Goal: Check status: Check status

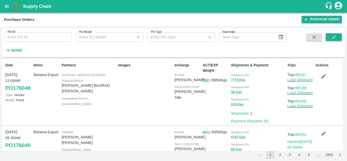
scroll to position [507, 0]
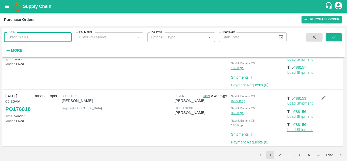
drag, startPoint x: 0, startPoint y: 0, endPoint x: 17, endPoint y: 37, distance: 40.7
click at [17, 37] on input "PO ID" at bounding box center [38, 37] width 68 height 10
paste input "173590"
click at [333, 35] on icon "submit" at bounding box center [334, 37] width 6 height 6
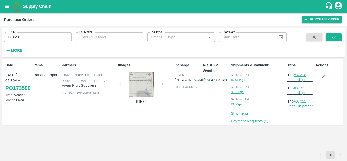
drag, startPoint x: 310, startPoint y: 75, endPoint x: 297, endPoint y: 74, distance: 13.2
click at [297, 74] on p "Trip #87318" at bounding box center [300, 75] width 26 height 6
copy link "87318"
click at [23, 38] on input "173590" at bounding box center [38, 37] width 68 height 10
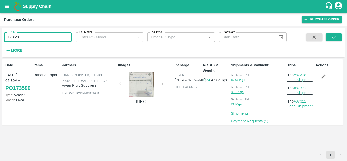
paste input "text"
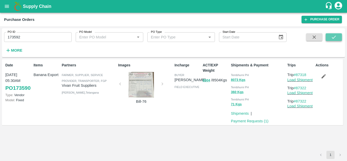
click at [337, 37] on button "submit" at bounding box center [334, 37] width 16 height 8
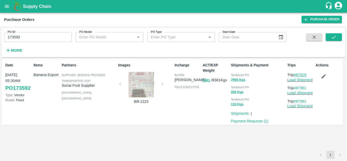
drag, startPoint x: 309, startPoint y: 74, endPoint x: 297, endPoint y: 73, distance: 11.9
click at [297, 73] on p "Trip #87319" at bounding box center [300, 75] width 26 height 6
copy link "87319"
click at [24, 37] on input "173592" at bounding box center [38, 37] width 68 height 10
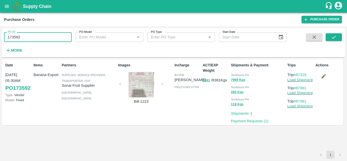
paste input "text"
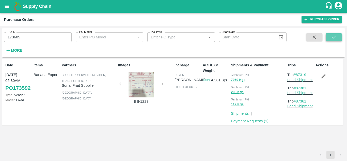
click at [334, 39] on icon "submit" at bounding box center [334, 37] width 6 height 6
drag, startPoint x: 309, startPoint y: 74, endPoint x: 298, endPoint y: 74, distance: 11.4
click at [298, 74] on p "Trip #87330" at bounding box center [300, 75] width 26 height 6
copy link "87330"
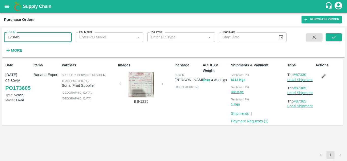
click at [34, 37] on input "173605" at bounding box center [38, 37] width 68 height 10
paste input "text"
click at [331, 37] on icon "submit" at bounding box center [334, 37] width 6 height 6
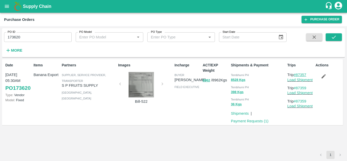
drag, startPoint x: 310, startPoint y: 74, endPoint x: 297, endPoint y: 74, distance: 13.0
click at [297, 74] on p "Trip #87357" at bounding box center [300, 75] width 26 height 6
copy link "87357"
click at [42, 36] on input "173620" at bounding box center [38, 37] width 68 height 10
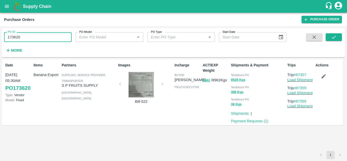
paste input "text"
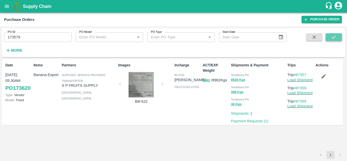
click at [333, 40] on button "submit" at bounding box center [334, 37] width 16 height 8
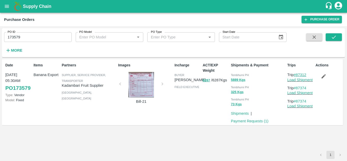
drag, startPoint x: 309, startPoint y: 75, endPoint x: 297, endPoint y: 75, distance: 12.5
click at [297, 75] on p "Trip #87312" at bounding box center [300, 75] width 26 height 6
copy link "87312"
click at [26, 36] on input "173579" at bounding box center [38, 37] width 68 height 10
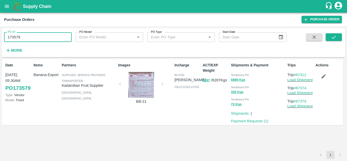
paste input "text"
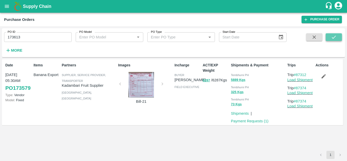
click at [329, 37] on button "submit" at bounding box center [334, 37] width 16 height 8
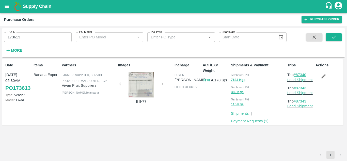
drag, startPoint x: 311, startPoint y: 74, endPoint x: 297, endPoint y: 75, distance: 13.5
click at [297, 75] on p "Trip #87340" at bounding box center [300, 75] width 26 height 6
copy link "87340"
click at [25, 37] on input "173613" at bounding box center [38, 37] width 68 height 10
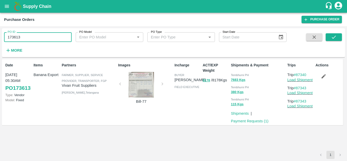
paste input "text"
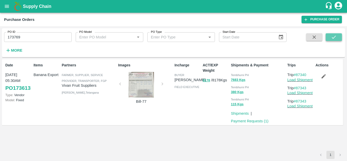
click at [338, 38] on button "submit" at bounding box center [334, 37] width 16 height 8
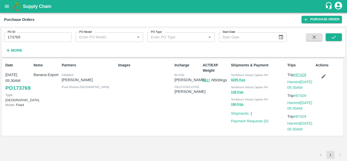
drag, startPoint x: 309, startPoint y: 73, endPoint x: 296, endPoint y: 75, distance: 13.1
click at [296, 75] on p "Trip #87428" at bounding box center [300, 75] width 26 height 6
copy link "87428"
click at [30, 36] on input "173769" at bounding box center [38, 37] width 68 height 10
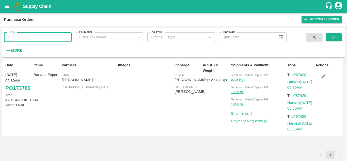
paste input "text"
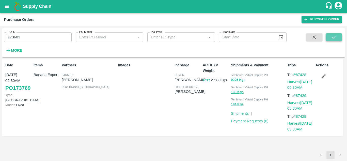
click at [332, 35] on icon "submit" at bounding box center [334, 37] width 6 height 6
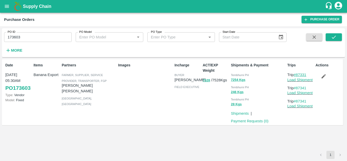
drag, startPoint x: 308, startPoint y: 74, endPoint x: 296, endPoint y: 76, distance: 12.1
click at [296, 76] on p "Trip #87331" at bounding box center [300, 75] width 26 height 6
copy link "87331"
click at [34, 38] on input "173603" at bounding box center [38, 37] width 68 height 10
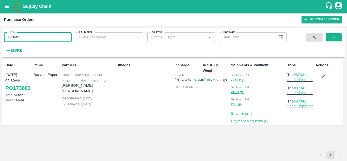
paste input "text"
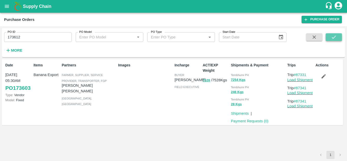
click at [334, 38] on icon "submit" at bounding box center [334, 37] width 4 height 3
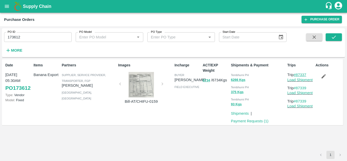
drag, startPoint x: 309, startPoint y: 74, endPoint x: 297, endPoint y: 75, distance: 11.8
click at [297, 75] on p "Trip #87337" at bounding box center [300, 75] width 26 height 6
copy link "87337"
click at [32, 35] on input "173612" at bounding box center [38, 37] width 68 height 10
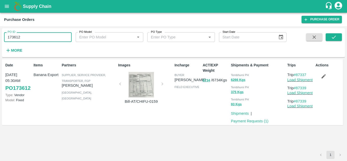
paste input "text"
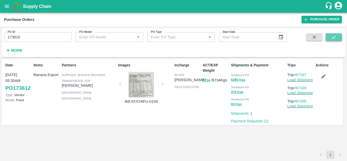
click at [336, 36] on icon "submit" at bounding box center [334, 37] width 6 height 6
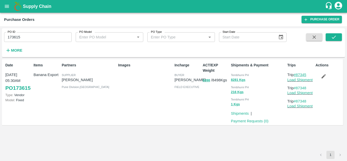
drag, startPoint x: 310, startPoint y: 75, endPoint x: 297, endPoint y: 76, distance: 12.5
click at [297, 76] on p "Trip #87345" at bounding box center [300, 75] width 26 height 6
copy link "87345"
click at [26, 36] on input "173615" at bounding box center [38, 37] width 68 height 10
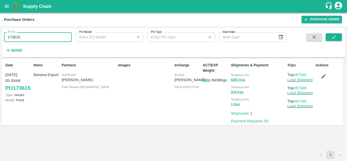
paste input "text"
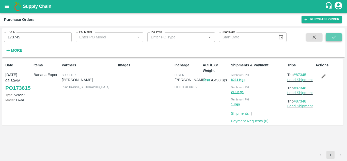
click at [335, 35] on icon "submit" at bounding box center [334, 37] width 6 height 6
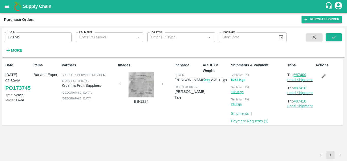
drag, startPoint x: 309, startPoint y: 74, endPoint x: 297, endPoint y: 74, distance: 11.7
click at [297, 74] on p "Trip #87409" at bounding box center [300, 75] width 26 height 6
click at [23, 37] on input "173745" at bounding box center [38, 37] width 68 height 10
paste input "text"
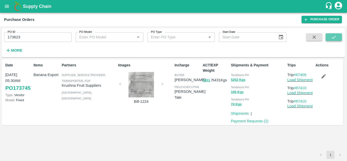
click at [337, 36] on icon "submit" at bounding box center [334, 37] width 6 height 6
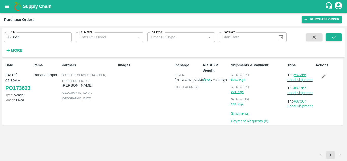
drag, startPoint x: 310, startPoint y: 74, endPoint x: 297, endPoint y: 74, distance: 13.0
click at [297, 74] on p "Trip #87366" at bounding box center [300, 75] width 26 height 6
click at [24, 40] on input "173623" at bounding box center [38, 37] width 68 height 10
paste input "text"
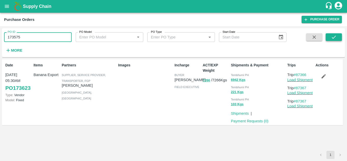
click at [336, 35] on icon "submit" at bounding box center [334, 37] width 6 height 6
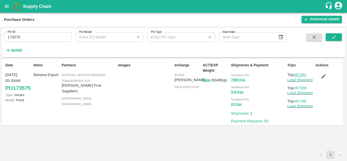
drag, startPoint x: 308, startPoint y: 74, endPoint x: 297, endPoint y: 76, distance: 11.3
click at [297, 76] on p "Trip #87292" at bounding box center [300, 75] width 26 height 6
click at [25, 36] on input "173575" at bounding box center [38, 37] width 68 height 10
paste input "text"
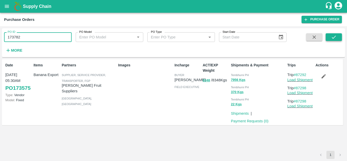
type input "173782"
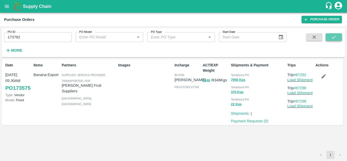
click at [337, 36] on button "submit" at bounding box center [334, 37] width 16 height 8
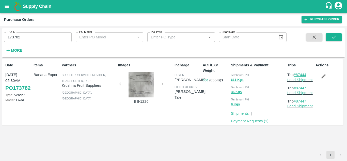
click at [306, 74] on link "#87444" at bounding box center [300, 75] width 13 height 4
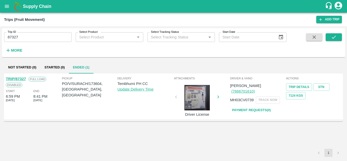
click at [35, 35] on input "87327" at bounding box center [38, 37] width 68 height 10
paste input "text"
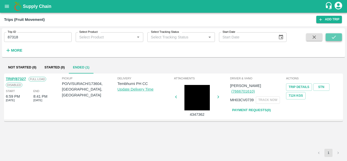
click at [332, 35] on icon "submit" at bounding box center [334, 37] width 6 height 6
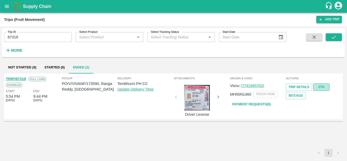
click at [318, 87] on link "STN" at bounding box center [321, 86] width 16 height 7
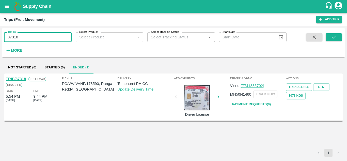
click at [23, 38] on input "87318" at bounding box center [38, 37] width 68 height 10
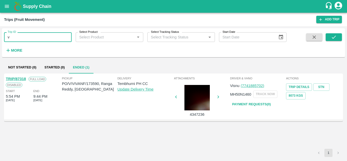
click at [17, 37] on input "v" at bounding box center [38, 37] width 68 height 10
type input "v"
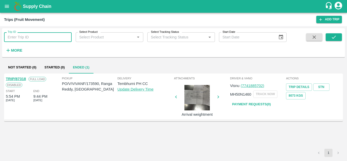
paste input "text"
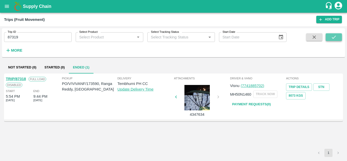
click at [330, 36] on button "submit" at bounding box center [334, 37] width 16 height 8
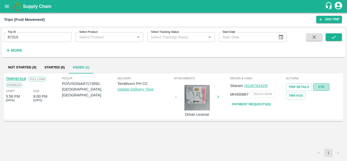
click at [321, 87] on link "STN" at bounding box center [321, 86] width 16 height 7
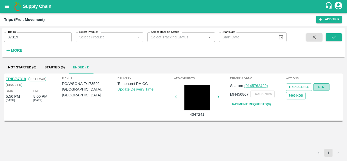
click at [323, 88] on link "STN" at bounding box center [321, 86] width 16 height 7
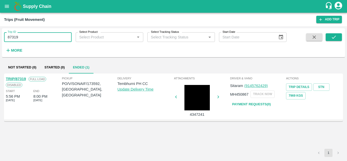
click at [38, 36] on input "87319" at bounding box center [38, 37] width 68 height 10
paste input "text"
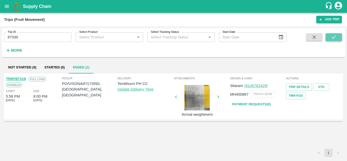
click at [337, 37] on button "submit" at bounding box center [334, 37] width 16 height 8
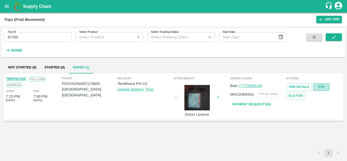
click at [323, 86] on link "STN" at bounding box center [321, 86] width 16 height 7
click at [21, 34] on input "87330" at bounding box center [38, 37] width 68 height 10
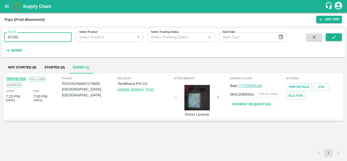
click at [21, 34] on input "87330" at bounding box center [38, 37] width 68 height 10
paste input "text"
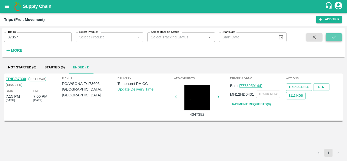
click at [337, 34] on button "submit" at bounding box center [334, 37] width 16 height 8
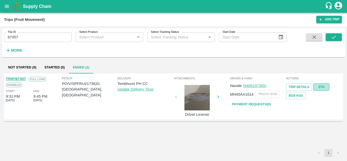
click at [327, 86] on link "STN" at bounding box center [321, 86] width 16 height 7
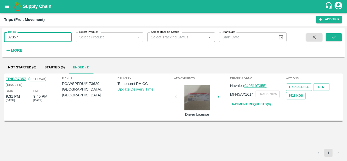
click at [30, 39] on input "87357" at bounding box center [38, 37] width 68 height 10
paste input "text"
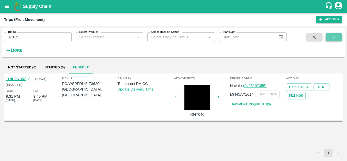
click at [337, 38] on button "submit" at bounding box center [334, 37] width 16 height 8
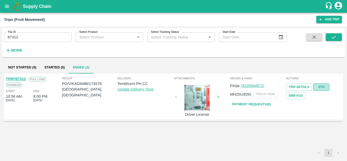
click at [323, 84] on link "STN" at bounding box center [321, 86] width 16 height 7
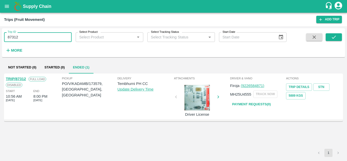
click at [27, 41] on input "87312" at bounding box center [38, 37] width 68 height 10
paste input "text"
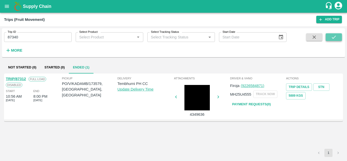
click at [337, 35] on button "submit" at bounding box center [334, 37] width 16 height 8
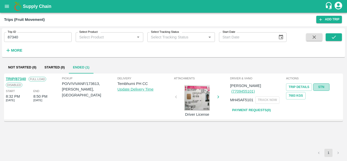
click at [317, 86] on link "STN" at bounding box center [321, 86] width 16 height 7
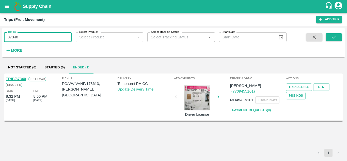
click at [38, 36] on input "87340" at bounding box center [38, 37] width 68 height 10
paste input "text"
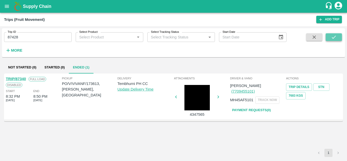
click at [336, 38] on icon "submit" at bounding box center [334, 37] width 6 height 6
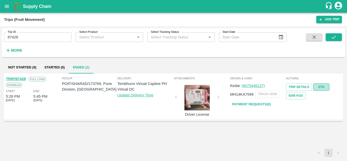
click at [321, 86] on link "STN" at bounding box center [321, 86] width 16 height 7
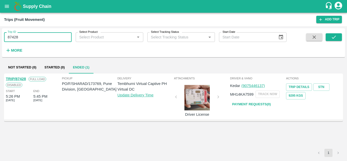
click at [33, 34] on input "87428" at bounding box center [38, 37] width 68 height 10
paste input "text"
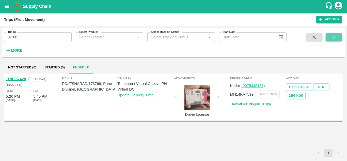
click at [336, 35] on icon "submit" at bounding box center [334, 37] width 6 height 6
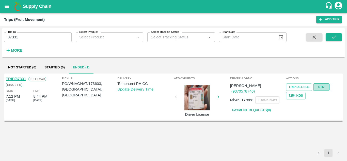
click at [320, 84] on link "STN" at bounding box center [321, 86] width 16 height 7
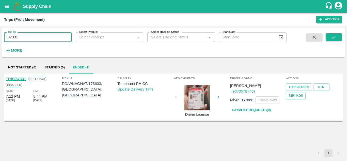
click at [30, 35] on input "87331" at bounding box center [38, 37] width 68 height 10
paste input "text"
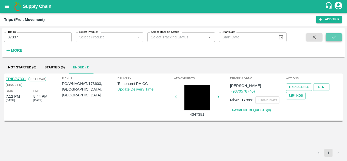
click at [340, 33] on button "submit" at bounding box center [334, 37] width 16 height 8
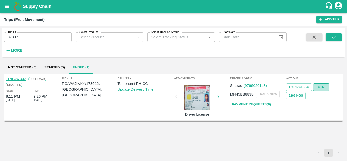
click at [322, 86] on link "STN" at bounding box center [321, 86] width 16 height 7
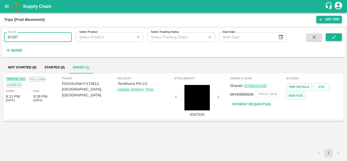
click at [24, 37] on input "87337" at bounding box center [38, 37] width 68 height 10
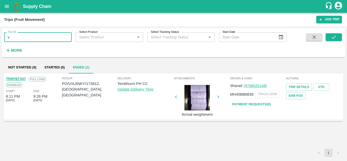
type input "v"
paste input "text"
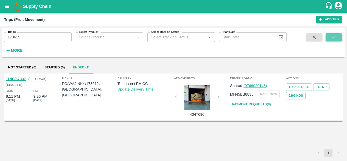
click at [332, 38] on icon "submit" at bounding box center [334, 37] width 6 height 6
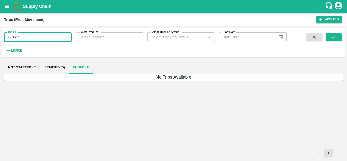
click at [25, 36] on input "173615" at bounding box center [38, 37] width 68 height 10
paste input "text"
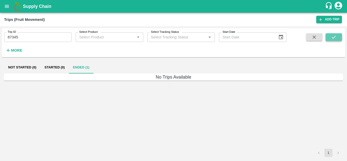
click at [333, 35] on icon "submit" at bounding box center [334, 37] width 6 height 6
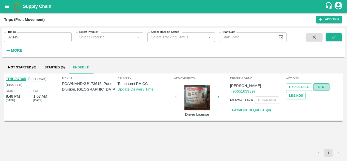
click at [321, 89] on link "STN" at bounding box center [321, 86] width 16 height 7
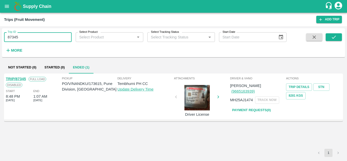
click at [32, 39] on input "87345" at bounding box center [38, 37] width 68 height 10
paste input "text"
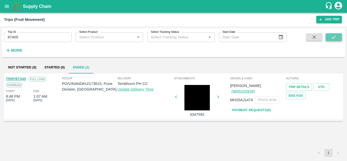
click at [334, 38] on icon "submit" at bounding box center [334, 37] width 4 height 3
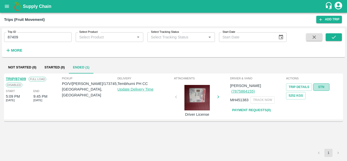
click at [325, 85] on link "STN" at bounding box center [321, 86] width 16 height 7
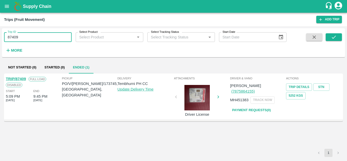
click at [26, 37] on input "87409" at bounding box center [38, 37] width 68 height 10
paste input "text"
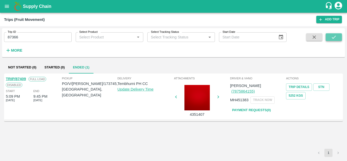
click at [336, 36] on icon "submit" at bounding box center [334, 37] width 6 height 6
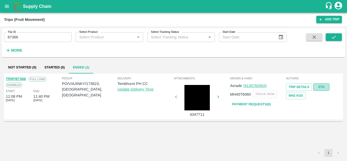
click at [318, 87] on link "STN" at bounding box center [321, 86] width 16 height 7
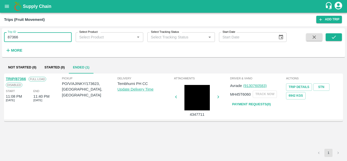
click at [41, 35] on input "87366" at bounding box center [38, 37] width 68 height 10
paste input "text"
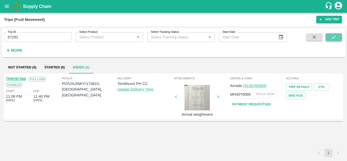
click at [331, 36] on icon "submit" at bounding box center [334, 37] width 6 height 6
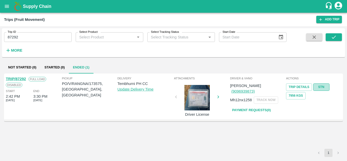
click at [319, 86] on link "STN" at bounding box center [321, 86] width 16 height 7
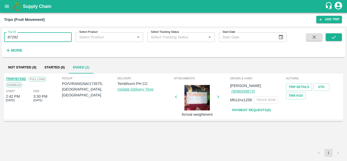
click at [19, 36] on input "87292" at bounding box center [38, 37] width 68 height 10
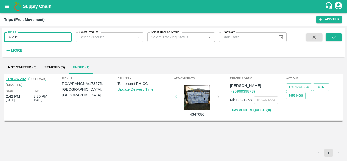
paste input "text"
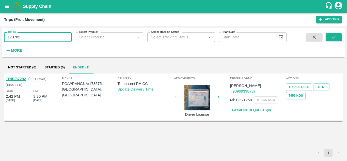
click at [28, 34] on input "173782" at bounding box center [38, 37] width 68 height 10
paste input "text"
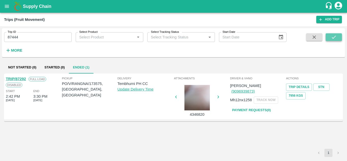
click at [337, 34] on button "submit" at bounding box center [334, 37] width 16 height 8
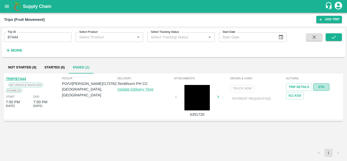
click at [319, 86] on link "STN" at bounding box center [321, 86] width 16 height 7
click at [28, 40] on input "87444" at bounding box center [38, 37] width 68 height 10
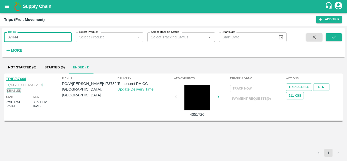
click at [28, 40] on input "87444" at bounding box center [38, 37] width 68 height 10
paste input "text"
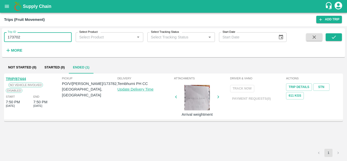
click at [30, 37] on input "173702" at bounding box center [38, 37] width 68 height 10
paste input "text"
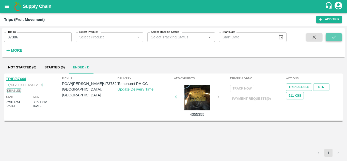
click at [335, 36] on icon "submit" at bounding box center [334, 37] width 6 height 6
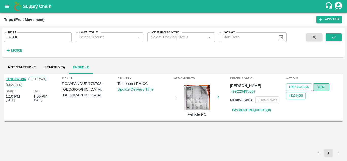
click at [322, 86] on link "STN" at bounding box center [321, 86] width 16 height 7
click at [25, 36] on input "87386" at bounding box center [38, 37] width 68 height 10
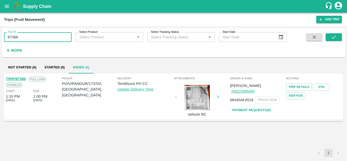
click at [25, 36] on input "87386" at bounding box center [38, 37] width 68 height 10
paste input "text"
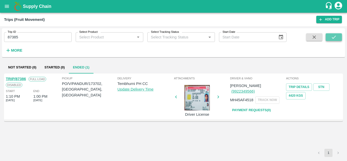
click at [335, 36] on icon "submit" at bounding box center [334, 37] width 6 height 6
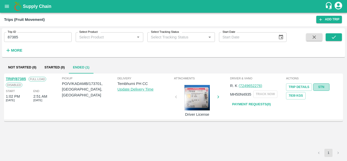
click at [320, 86] on link "STN" at bounding box center [321, 86] width 16 height 7
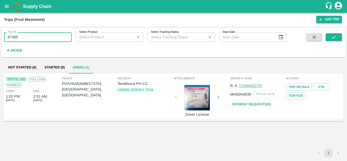
click at [22, 40] on input "87385" at bounding box center [38, 37] width 68 height 10
paste input "text"
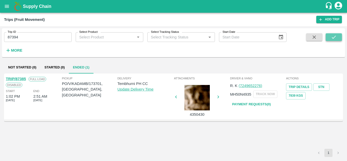
click at [336, 34] on icon "submit" at bounding box center [334, 37] width 6 height 6
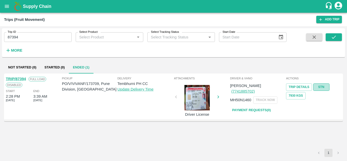
click at [321, 89] on link "STN" at bounding box center [321, 86] width 16 height 7
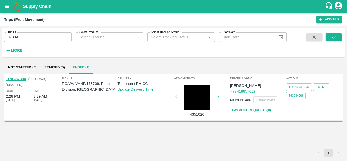
click at [17, 38] on input "87394" at bounding box center [38, 37] width 68 height 10
paste input "text"
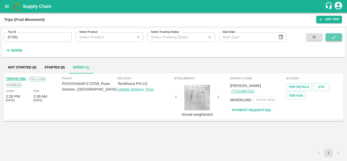
click at [336, 37] on icon "submit" at bounding box center [334, 37] width 6 height 6
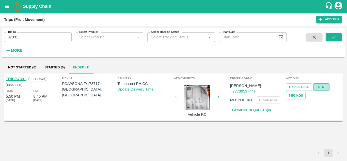
click at [321, 84] on link "STN" at bounding box center [321, 86] width 16 height 7
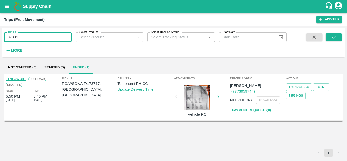
click at [32, 36] on input "87391" at bounding box center [38, 37] width 68 height 10
paste input "text"
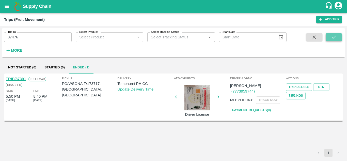
click at [333, 36] on icon "submit" at bounding box center [334, 37] width 6 height 6
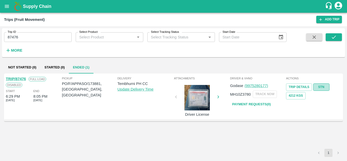
click at [324, 84] on link "STN" at bounding box center [321, 86] width 16 height 7
click at [31, 35] on input "87476" at bounding box center [38, 37] width 68 height 10
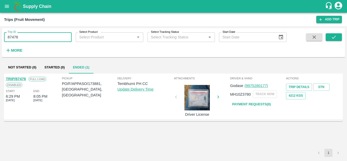
click at [31, 35] on input "87476" at bounding box center [38, 37] width 68 height 10
paste input "text"
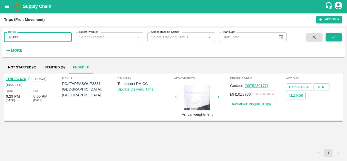
click at [335, 36] on icon "submit" at bounding box center [334, 37] width 6 height 6
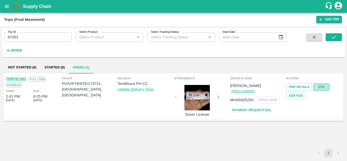
click at [322, 87] on link "STN" at bounding box center [321, 86] width 16 height 7
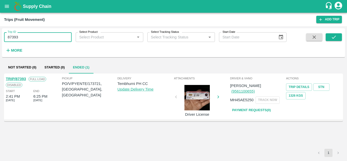
click at [38, 38] on input "87393" at bounding box center [38, 37] width 68 height 10
paste input "text"
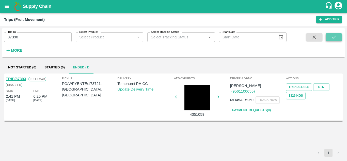
click at [337, 37] on icon "submit" at bounding box center [334, 37] width 6 height 6
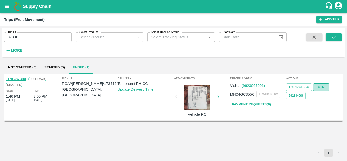
click at [321, 85] on link "STN" at bounding box center [321, 86] width 16 height 7
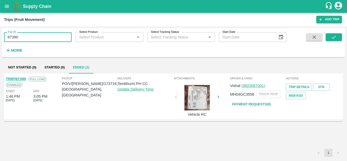
click at [26, 38] on input "87390" at bounding box center [38, 37] width 68 height 10
paste input "text"
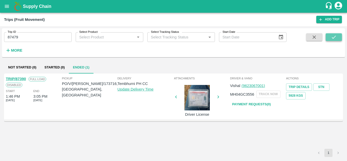
click at [334, 36] on icon "submit" at bounding box center [334, 37] width 6 height 6
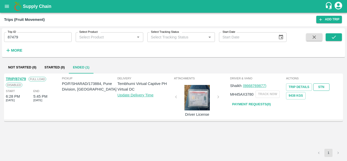
click at [322, 86] on link "STN" at bounding box center [321, 86] width 16 height 7
click at [32, 43] on div "Trip ID 87479 Trip ID Select Product Select Product   * Select Tracking Status …" at bounding box center [143, 41] width 287 height 26
click at [27, 41] on input "87479" at bounding box center [38, 37] width 68 height 10
paste input "text"
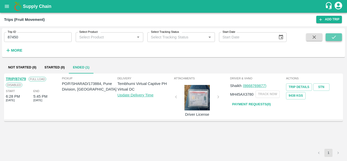
click at [335, 36] on icon "submit" at bounding box center [334, 37] width 6 height 6
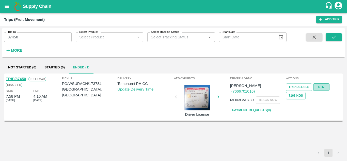
click at [322, 86] on link "STN" at bounding box center [321, 86] width 16 height 7
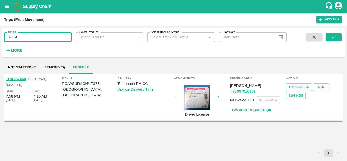
click at [29, 33] on input "87450" at bounding box center [38, 37] width 68 height 10
paste input "text"
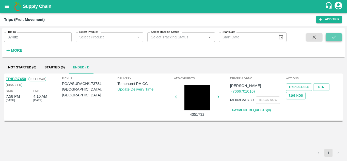
click at [337, 38] on button "submit" at bounding box center [334, 37] width 16 height 8
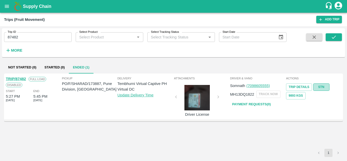
click at [319, 87] on link "STN" at bounding box center [321, 86] width 16 height 7
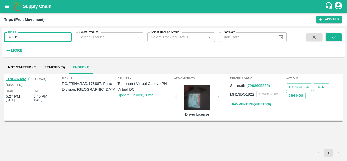
click at [28, 34] on input "87482" at bounding box center [38, 37] width 68 height 10
paste input "text"
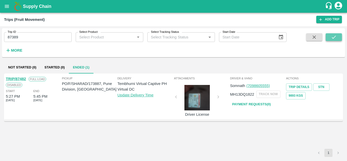
click at [341, 35] on button "submit" at bounding box center [334, 37] width 16 height 8
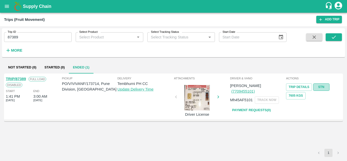
click at [321, 84] on link "STN" at bounding box center [321, 86] width 16 height 7
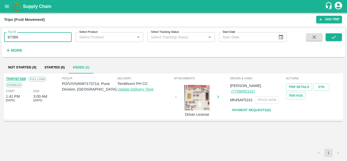
click at [36, 40] on input "87389" at bounding box center [38, 37] width 68 height 10
paste input "text"
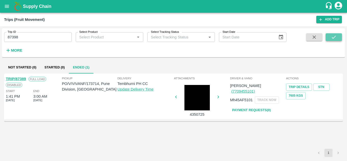
click at [331, 37] on icon "submit" at bounding box center [334, 37] width 6 height 6
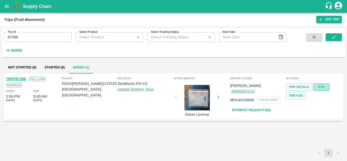
click at [324, 86] on link "STN" at bounding box center [321, 86] width 16 height 7
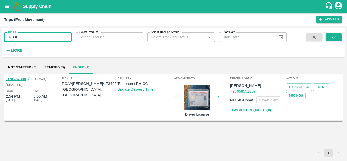
click at [29, 38] on input "87398" at bounding box center [38, 37] width 68 height 10
paste input "text"
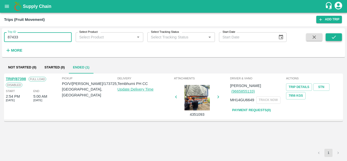
click at [337, 38] on button "submit" at bounding box center [334, 37] width 16 height 8
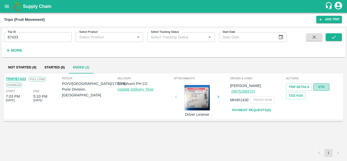
click at [325, 84] on link "STN" at bounding box center [321, 86] width 16 height 7
click at [23, 35] on input "87433" at bounding box center [38, 37] width 68 height 10
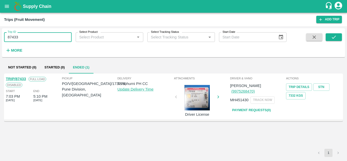
click at [23, 35] on input "87433" at bounding box center [38, 37] width 68 height 10
paste input "text"
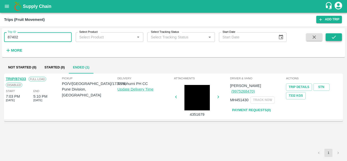
click at [332, 35] on icon "submit" at bounding box center [334, 37] width 6 height 6
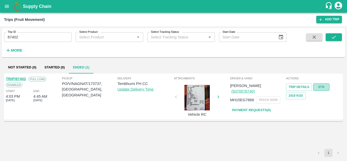
click at [318, 86] on link "STN" at bounding box center [321, 86] width 16 height 7
click at [31, 37] on input "87402" at bounding box center [38, 37] width 68 height 10
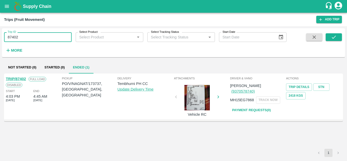
click at [31, 37] on input "87402" at bounding box center [38, 37] width 68 height 10
paste input "text"
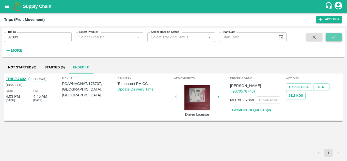
click at [333, 36] on icon "submit" at bounding box center [334, 37] width 6 height 6
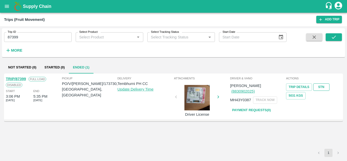
click at [322, 86] on link "STN" at bounding box center [321, 86] width 16 height 7
click at [26, 38] on input "87399" at bounding box center [38, 37] width 68 height 10
paste input "text"
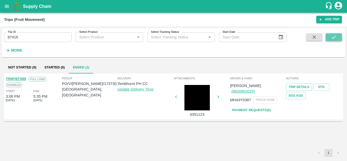
click at [339, 37] on button "submit" at bounding box center [334, 37] width 16 height 8
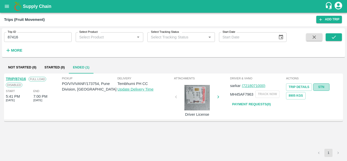
click at [320, 86] on link "STN" at bounding box center [321, 86] width 16 height 7
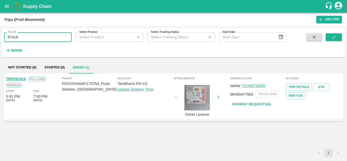
click at [27, 38] on input "87416" at bounding box center [38, 37] width 68 height 10
paste input "text"
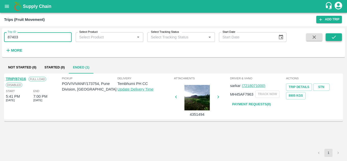
click at [332, 37] on icon "submit" at bounding box center [334, 37] width 6 height 6
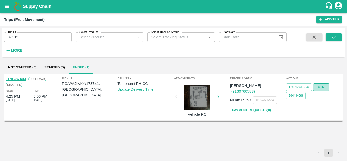
click at [324, 88] on link "STN" at bounding box center [321, 86] width 16 height 7
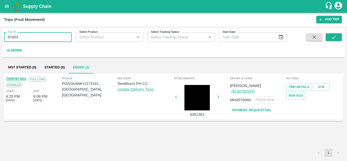
click at [29, 39] on input "87403" at bounding box center [38, 37] width 68 height 10
paste input "text"
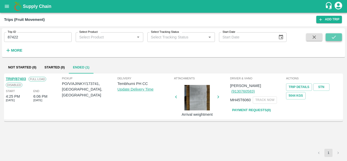
click at [333, 33] on button "submit" at bounding box center [334, 37] width 16 height 8
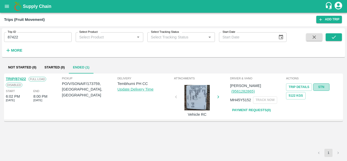
click at [319, 86] on link "STN" at bounding box center [321, 86] width 16 height 7
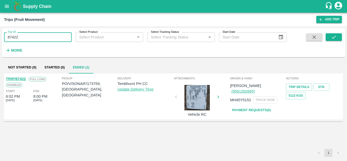
click at [31, 34] on input "87422" at bounding box center [38, 37] width 68 height 10
paste input "text"
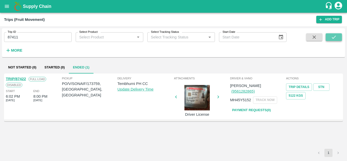
click at [336, 35] on icon "submit" at bounding box center [334, 37] width 6 height 6
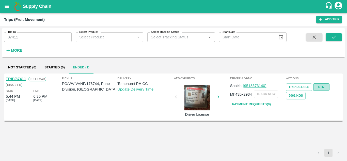
click at [321, 85] on link "STN" at bounding box center [321, 86] width 16 height 7
click at [27, 35] on input "87411" at bounding box center [38, 37] width 68 height 10
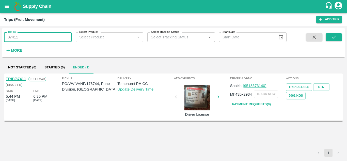
click at [27, 35] on input "87411" at bounding box center [38, 37] width 68 height 10
paste input "text"
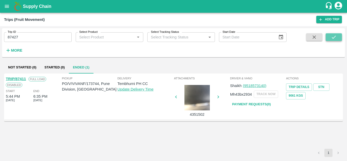
click at [340, 35] on button "submit" at bounding box center [334, 37] width 16 height 8
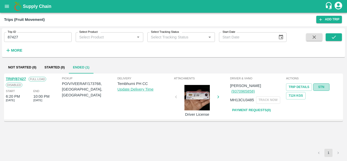
click at [322, 86] on link "STN" at bounding box center [321, 86] width 16 height 7
click at [38, 35] on input "87427" at bounding box center [38, 37] width 68 height 10
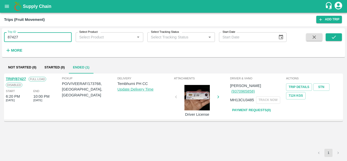
click at [38, 35] on input "87427" at bounding box center [38, 37] width 68 height 10
paste input "text"
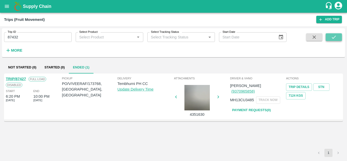
click at [342, 35] on button "submit" at bounding box center [334, 37] width 16 height 8
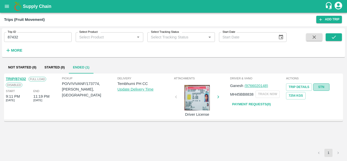
click at [319, 88] on link "STN" at bounding box center [321, 86] width 16 height 7
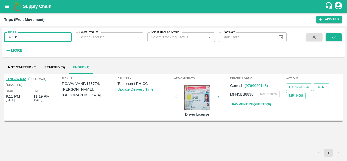
click at [31, 40] on input "87432" at bounding box center [38, 37] width 68 height 10
paste input "text"
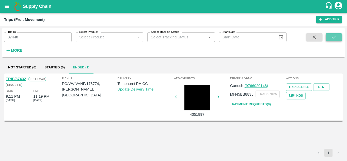
click at [337, 35] on icon "submit" at bounding box center [334, 37] width 6 height 6
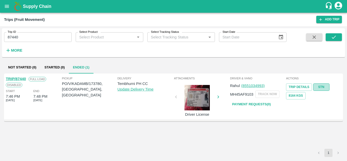
click at [322, 86] on link "STN" at bounding box center [321, 86] width 16 height 7
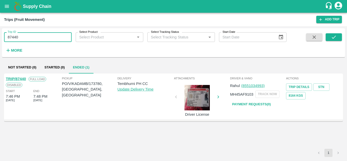
click at [31, 40] on input "87440" at bounding box center [38, 37] width 68 height 10
paste input "text"
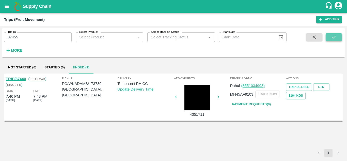
click at [329, 37] on button "submit" at bounding box center [334, 37] width 16 height 8
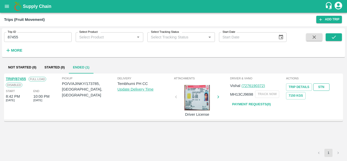
click at [323, 86] on link "STN" at bounding box center [321, 86] width 16 height 7
click at [22, 33] on input "87455" at bounding box center [38, 37] width 68 height 10
paste input "text"
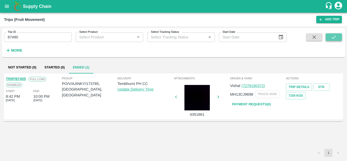
click at [334, 37] on icon "submit" at bounding box center [334, 37] width 6 height 6
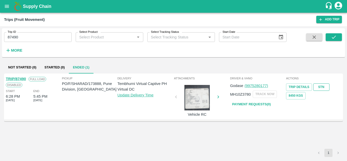
click at [325, 85] on link "STN" at bounding box center [321, 86] width 16 height 7
click at [21, 39] on input "87490" at bounding box center [38, 37] width 68 height 10
paste input "text"
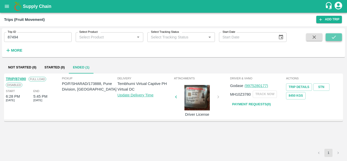
click at [330, 36] on button "submit" at bounding box center [334, 37] width 16 height 8
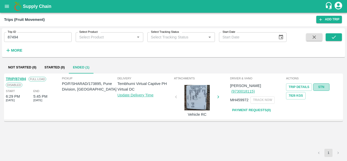
click at [322, 85] on link "STN" at bounding box center [321, 86] width 16 height 7
click at [30, 35] on input "87494" at bounding box center [38, 37] width 68 height 10
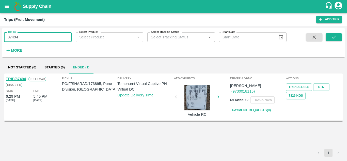
click at [30, 35] on input "87494" at bounding box center [38, 37] width 68 height 10
paste input "text"
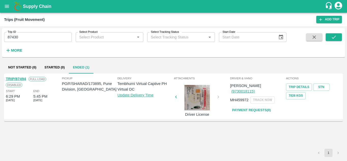
click at [343, 39] on div "Trip ID 87430 Trip ID Select Product Select Product   * Select Tracking Status …" at bounding box center [173, 42] width 343 height 25
click at [335, 37] on icon "submit" at bounding box center [334, 37] width 4 height 3
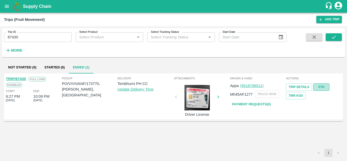
click at [322, 86] on link "STN" at bounding box center [321, 86] width 16 height 7
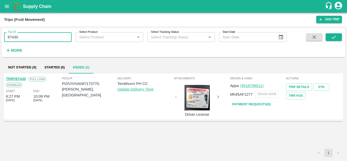
click at [27, 40] on input "87430" at bounding box center [38, 37] width 68 height 10
paste input "text"
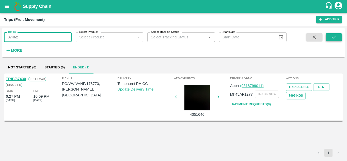
type input "87462"
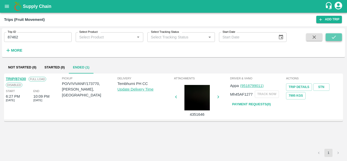
click at [331, 36] on button "submit" at bounding box center [334, 37] width 16 height 8
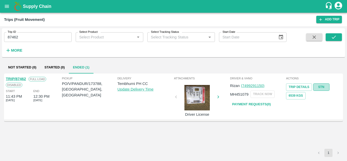
click at [321, 89] on link "STN" at bounding box center [321, 86] width 16 height 7
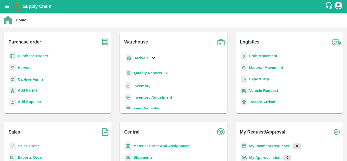
click at [19, 55] on b "Purchase Orders" at bounding box center [33, 56] width 30 height 4
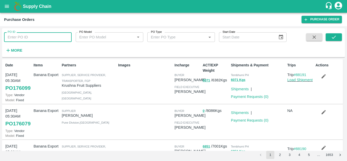
click at [10, 37] on input "PO ID" at bounding box center [38, 37] width 68 height 10
paste input "173782"
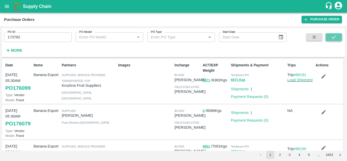
click at [334, 36] on icon "submit" at bounding box center [334, 37] width 6 height 6
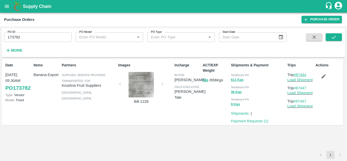
drag, startPoint x: 310, startPoint y: 73, endPoint x: 297, endPoint y: 74, distance: 12.3
click at [297, 74] on p "Trip #87444" at bounding box center [300, 75] width 26 height 6
copy link "87444"
click at [30, 38] on input "173782" at bounding box center [38, 37] width 68 height 10
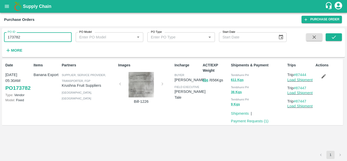
paste input "text"
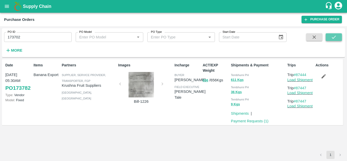
click at [335, 35] on icon "submit" at bounding box center [334, 37] width 6 height 6
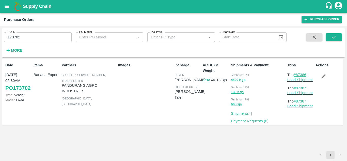
drag, startPoint x: 311, startPoint y: 75, endPoint x: 296, endPoint y: 75, distance: 14.2
click at [296, 75] on p "Trip #87386" at bounding box center [300, 75] width 26 height 6
click at [313, 74] on p "Trip #87386" at bounding box center [300, 75] width 26 height 6
drag, startPoint x: 308, startPoint y: 74, endPoint x: 297, endPoint y: 74, distance: 11.2
click at [297, 74] on p "Trip #87386" at bounding box center [300, 75] width 26 height 6
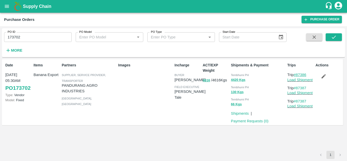
copy link "87386"
click at [24, 41] on input "173702" at bounding box center [38, 37] width 68 height 10
paste input "text"
click at [332, 36] on icon "submit" at bounding box center [334, 37] width 6 height 6
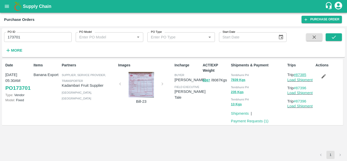
drag, startPoint x: 310, startPoint y: 74, endPoint x: 297, endPoint y: 73, distance: 13.0
click at [297, 73] on p "Trip #87385" at bounding box center [300, 75] width 26 height 6
copy link "87385"
click at [25, 37] on input "173701" at bounding box center [38, 37] width 68 height 10
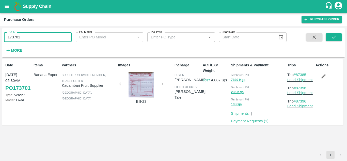
paste input "text"
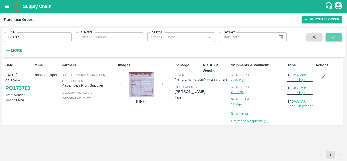
click at [335, 38] on icon "submit" at bounding box center [334, 37] width 6 height 6
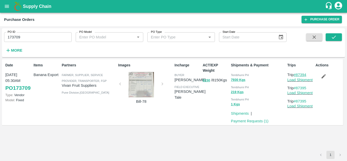
drag, startPoint x: 309, startPoint y: 73, endPoint x: 298, endPoint y: 76, distance: 12.0
click at [298, 76] on p "Trip #87394" at bounding box center [300, 75] width 26 height 6
copy link "87394"
click at [24, 34] on input "173709" at bounding box center [38, 37] width 68 height 10
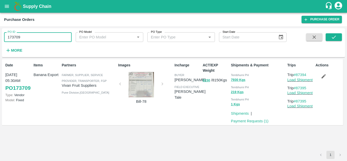
paste input "text"
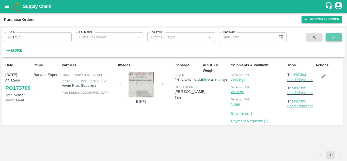
click at [330, 36] on button "submit" at bounding box center [334, 37] width 16 height 8
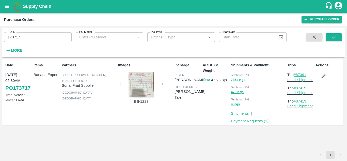
drag, startPoint x: 308, startPoint y: 75, endPoint x: 297, endPoint y: 76, distance: 11.2
click at [297, 76] on p "Trip #87391" at bounding box center [300, 75] width 26 height 6
copy link "87391"
click at [26, 37] on input "173717" at bounding box center [38, 37] width 68 height 10
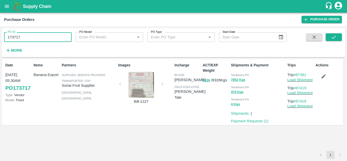
paste input "text"
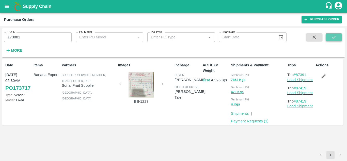
click at [338, 36] on button "submit" at bounding box center [334, 37] width 16 height 8
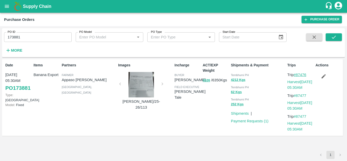
drag, startPoint x: 311, startPoint y: 75, endPoint x: 296, endPoint y: 75, distance: 15.0
click at [296, 75] on p "Trip #87476" at bounding box center [300, 75] width 26 height 6
click at [326, 87] on div "Actions" at bounding box center [328, 97] width 28 height 74
drag, startPoint x: 309, startPoint y: 74, endPoint x: 297, endPoint y: 74, distance: 11.9
click at [297, 74] on p "Trip #87476" at bounding box center [300, 75] width 26 height 6
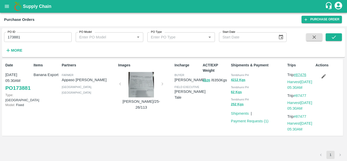
copy link "87476"
click at [27, 39] on input "173881" at bounding box center [38, 37] width 68 height 10
paste input "text"
click at [335, 35] on icon "submit" at bounding box center [334, 37] width 6 height 6
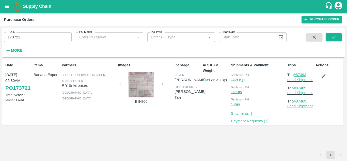
drag, startPoint x: 310, startPoint y: 74, endPoint x: 298, endPoint y: 74, distance: 12.5
click at [298, 74] on p "Trip #87393" at bounding box center [300, 75] width 26 height 6
copy link "87393"
click at [24, 38] on input "173721" at bounding box center [38, 37] width 68 height 10
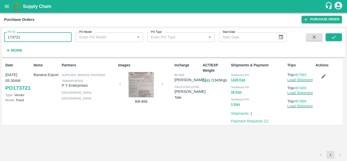
paste input "text"
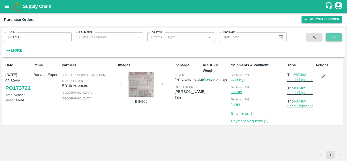
click at [334, 37] on icon "submit" at bounding box center [334, 37] width 6 height 6
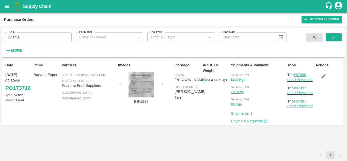
drag, startPoint x: 308, startPoint y: 75, endPoint x: 296, endPoint y: 74, distance: 12.5
click at [296, 74] on p "Trip #87390" at bounding box center [300, 75] width 26 height 6
copy link "87390"
click at [30, 35] on input "173716" at bounding box center [38, 37] width 68 height 10
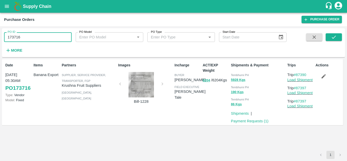
paste input "text"
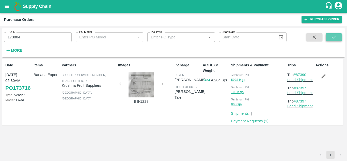
click at [331, 37] on icon "submit" at bounding box center [334, 37] width 6 height 6
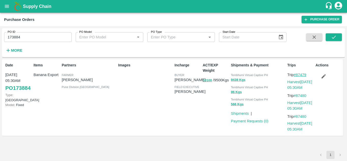
drag, startPoint x: 308, startPoint y: 74, endPoint x: 296, endPoint y: 75, distance: 12.5
click at [296, 75] on p "Trip #87479" at bounding box center [300, 75] width 26 height 6
copy link "87479"
click at [22, 36] on input "173884" at bounding box center [38, 37] width 68 height 10
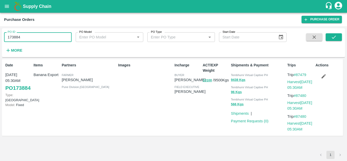
paste input "text"
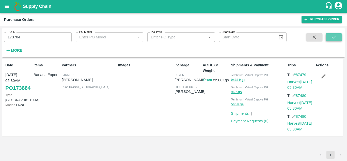
click at [335, 36] on icon "submit" at bounding box center [334, 37] width 6 height 6
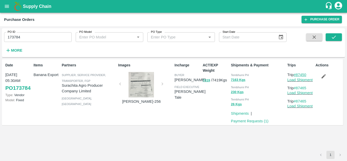
drag, startPoint x: 310, startPoint y: 74, endPoint x: 297, endPoint y: 75, distance: 12.7
click at [297, 75] on p "Trip #87450" at bounding box center [300, 75] width 26 height 6
copy link "87450"
click at [22, 39] on input "173784" at bounding box center [38, 37] width 68 height 10
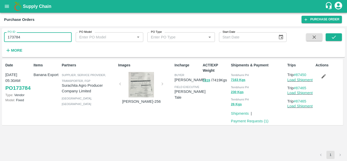
paste input "text"
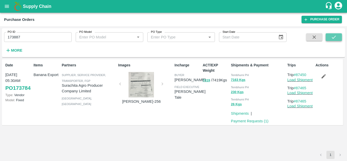
click at [333, 38] on icon "submit" at bounding box center [334, 37] width 4 height 3
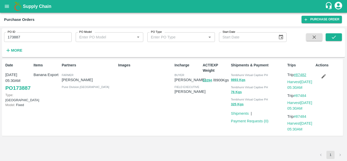
drag, startPoint x: 309, startPoint y: 74, endPoint x: 298, endPoint y: 74, distance: 11.2
click at [298, 74] on p "Trip #87482" at bounding box center [300, 75] width 26 height 6
click at [30, 39] on input "173887" at bounding box center [38, 37] width 68 height 10
paste input "text"
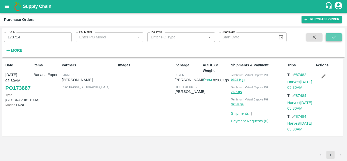
click at [334, 34] on icon "submit" at bounding box center [334, 37] width 6 height 6
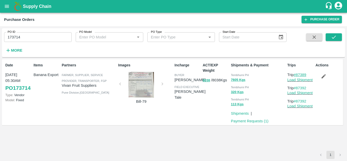
drag, startPoint x: 310, startPoint y: 75, endPoint x: 297, endPoint y: 74, distance: 12.7
click at [297, 74] on p "Trip #87389" at bounding box center [300, 75] width 26 height 6
click at [29, 36] on input "173714" at bounding box center [38, 37] width 68 height 10
paste input "text"
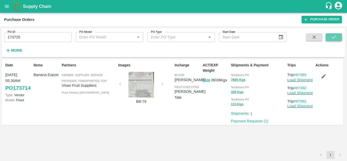
click at [330, 36] on button "submit" at bounding box center [334, 37] width 16 height 8
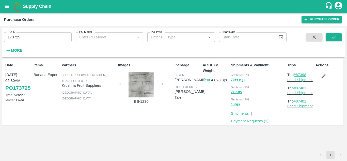
drag, startPoint x: 309, startPoint y: 74, endPoint x: 296, endPoint y: 74, distance: 12.7
click at [296, 74] on p "Trip #87398" at bounding box center [300, 75] width 26 height 6
click at [30, 39] on input "173725" at bounding box center [38, 37] width 68 height 10
paste input "text"
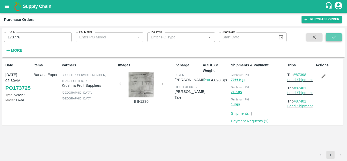
click at [332, 36] on icon "submit" at bounding box center [334, 37] width 6 height 6
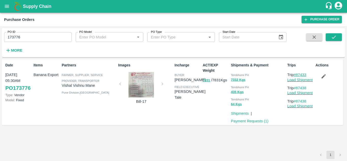
drag, startPoint x: 310, startPoint y: 75, endPoint x: 298, endPoint y: 74, distance: 12.2
click at [298, 74] on p "Trip #87433" at bounding box center [300, 75] width 26 height 6
click at [29, 34] on input "173776" at bounding box center [38, 37] width 68 height 10
paste input "text"
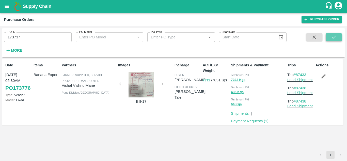
click at [335, 36] on icon "submit" at bounding box center [334, 37] width 6 height 6
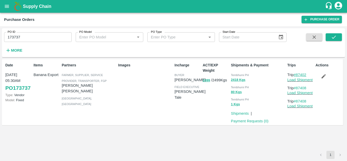
drag, startPoint x: 309, startPoint y: 74, endPoint x: 297, endPoint y: 74, distance: 12.5
click at [297, 74] on p "Trip #87402" at bounding box center [300, 75] width 26 height 6
click at [20, 38] on input "173737" at bounding box center [38, 37] width 68 height 10
paste input "text"
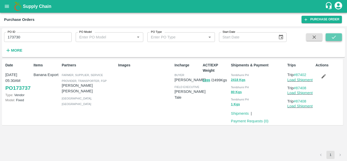
click at [333, 36] on icon "submit" at bounding box center [334, 37] width 6 height 6
drag, startPoint x: 309, startPoint y: 74, endPoint x: 297, endPoint y: 75, distance: 12.0
click at [297, 75] on p "Trip #87399" at bounding box center [300, 75] width 26 height 6
click at [29, 37] on input "173730" at bounding box center [38, 37] width 68 height 10
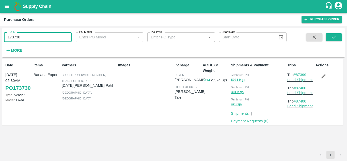
click at [29, 37] on input "173730" at bounding box center [38, 37] width 68 height 10
paste input "text"
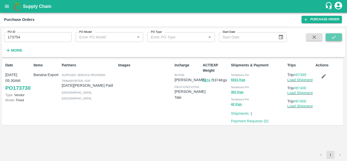
click at [333, 36] on icon "submit" at bounding box center [334, 37] width 6 height 6
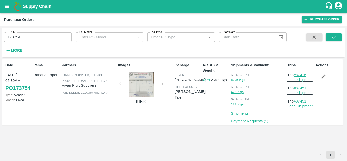
drag, startPoint x: 310, startPoint y: 74, endPoint x: 296, endPoint y: 75, distance: 14.0
click at [296, 75] on p "Trip #87416" at bounding box center [300, 75] width 26 height 6
click at [290, 149] on div "Date 04 Sep, 05:30AM PO 173754 Type: Vendor Model: Fixed Items Banana Export Pa…" at bounding box center [173, 104] width 343 height 91
drag, startPoint x: 310, startPoint y: 74, endPoint x: 297, endPoint y: 72, distance: 13.1
click at [297, 72] on p "Trip #87416" at bounding box center [300, 75] width 26 height 6
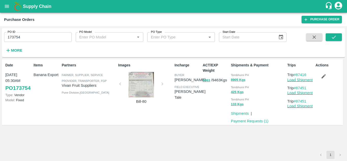
click at [25, 40] on input "173754" at bounding box center [38, 37] width 68 height 10
paste input "text"
click at [331, 37] on icon "submit" at bounding box center [334, 37] width 6 height 6
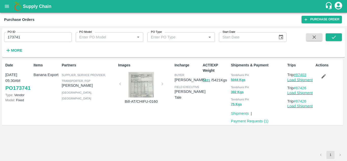
drag, startPoint x: 308, startPoint y: 74, endPoint x: 298, endPoint y: 75, distance: 10.5
click at [298, 75] on p "Trip #87403" at bounding box center [300, 75] width 26 height 6
click at [23, 38] on input "173741" at bounding box center [38, 37] width 68 height 10
paste input "text"
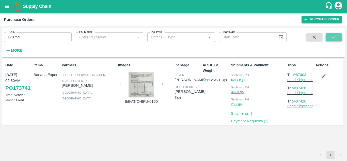
click at [331, 34] on button "submit" at bounding box center [334, 37] width 16 height 8
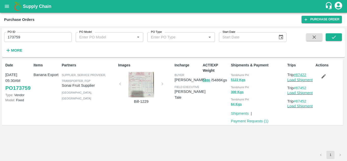
drag, startPoint x: 309, startPoint y: 73, endPoint x: 297, endPoint y: 73, distance: 12.7
click at [297, 73] on p "Trip #87422" at bounding box center [300, 75] width 26 height 6
click at [24, 36] on input "173759" at bounding box center [38, 37] width 68 height 10
paste input "text"
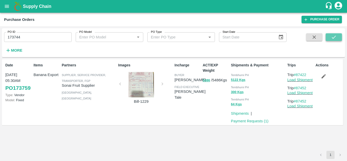
click at [338, 36] on button "submit" at bounding box center [334, 37] width 16 height 8
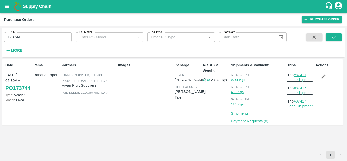
drag, startPoint x: 309, startPoint y: 73, endPoint x: 297, endPoint y: 74, distance: 12.2
click at [297, 74] on p "Trip #87411" at bounding box center [300, 75] width 26 height 6
click at [29, 36] on input "173744" at bounding box center [38, 37] width 68 height 10
paste input "text"
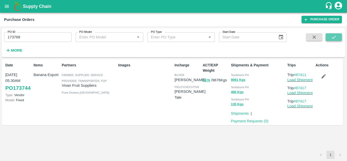
click at [334, 36] on icon "submit" at bounding box center [334, 37] width 6 height 6
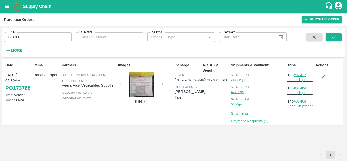
drag, startPoint x: 309, startPoint y: 72, endPoint x: 296, endPoint y: 73, distance: 13.0
click at [296, 73] on p "Trip #87427" at bounding box center [300, 75] width 26 height 6
click at [30, 37] on input "173768" at bounding box center [38, 37] width 68 height 10
paste input "text"
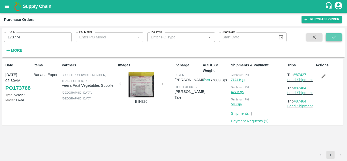
click at [339, 38] on button "submit" at bounding box center [334, 37] width 16 height 8
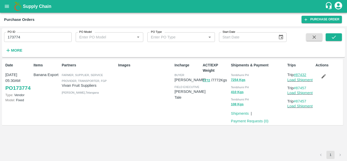
drag, startPoint x: 310, startPoint y: 75, endPoint x: 297, endPoint y: 75, distance: 12.2
click at [297, 75] on p "Trip #87432" at bounding box center [300, 75] width 26 height 6
click at [27, 34] on input "173774" at bounding box center [38, 37] width 68 height 10
paste input "text"
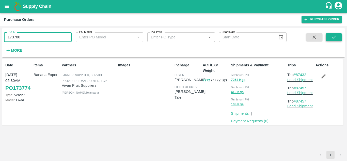
click at [333, 35] on icon "submit" at bounding box center [334, 37] width 6 height 6
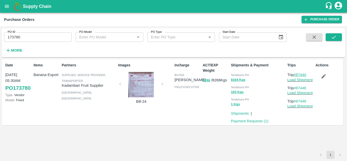
drag, startPoint x: 308, startPoint y: 74, endPoint x: 297, endPoint y: 74, distance: 11.4
click at [297, 74] on p "Trip #87440" at bounding box center [300, 75] width 26 height 6
click at [32, 36] on input "173780" at bounding box center [38, 37] width 68 height 10
paste input "text"
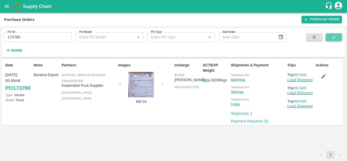
click at [334, 35] on icon "submit" at bounding box center [334, 37] width 6 height 6
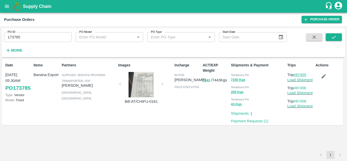
drag, startPoint x: 309, startPoint y: 73, endPoint x: 296, endPoint y: 75, distance: 13.3
click at [296, 75] on p "Trip #87455" at bounding box center [300, 75] width 26 height 6
click at [292, 140] on div "Date 04 Sep, 05:30AM PO 173785 Type: Vendor Model: Fixed Items Banana Export Pa…" at bounding box center [173, 104] width 343 height 91
drag, startPoint x: 310, startPoint y: 74, endPoint x: 297, endPoint y: 74, distance: 12.7
click at [297, 74] on p "Trip #87455" at bounding box center [300, 75] width 26 height 6
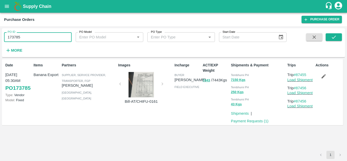
click at [30, 36] on input "173785" at bounding box center [38, 37] width 68 height 10
paste input "text"
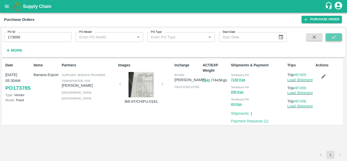
click at [337, 35] on button "submit" at bounding box center [334, 37] width 16 height 8
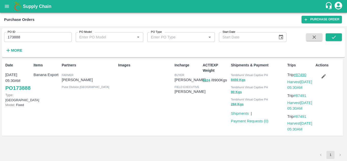
drag, startPoint x: 309, startPoint y: 74, endPoint x: 297, endPoint y: 76, distance: 12.5
click at [297, 76] on p "Trip #87490" at bounding box center [300, 75] width 26 height 6
click at [33, 35] on input "173888" at bounding box center [38, 37] width 68 height 10
paste input "text"
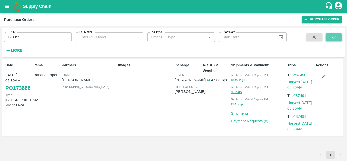
click at [335, 38] on icon "submit" at bounding box center [334, 37] width 6 height 6
drag, startPoint x: 309, startPoint y: 75, endPoint x: 298, endPoint y: 76, distance: 11.7
click at [298, 76] on p "Trip #87494" at bounding box center [300, 75] width 26 height 6
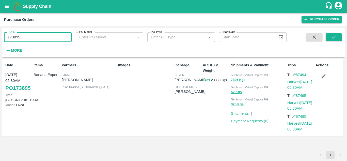
click at [31, 41] on input "173895" at bounding box center [38, 37] width 68 height 10
paste input "text"
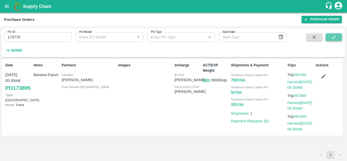
click at [340, 37] on button "submit" at bounding box center [334, 37] width 16 height 8
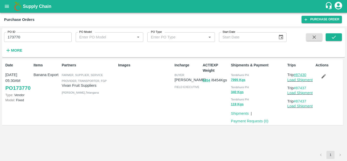
drag, startPoint x: 310, startPoint y: 74, endPoint x: 297, endPoint y: 74, distance: 13.7
click at [297, 74] on p "Trip #87430" at bounding box center [300, 75] width 26 height 6
click at [27, 36] on input "173770" at bounding box center [38, 37] width 68 height 10
paste input "text"
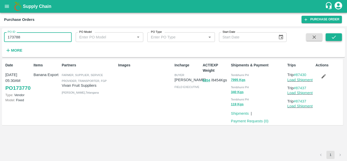
type input "173788"
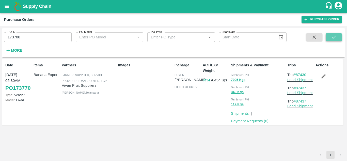
click at [335, 35] on icon "submit" at bounding box center [334, 37] width 6 height 6
drag, startPoint x: 309, startPoint y: 73, endPoint x: 297, endPoint y: 74, distance: 12.5
click at [297, 74] on p "Trip #87462" at bounding box center [300, 75] width 26 height 6
